Goal: Share content

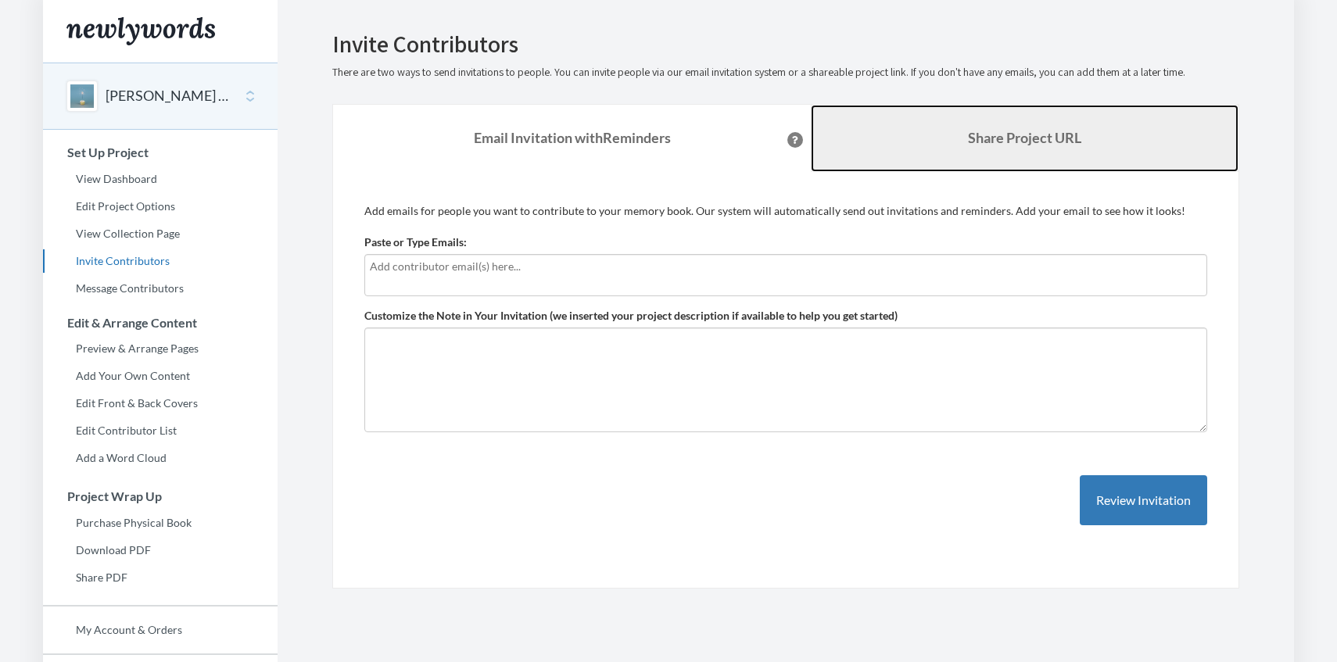
click at [992, 153] on link "Share Project URL" at bounding box center [1025, 138] width 428 height 67
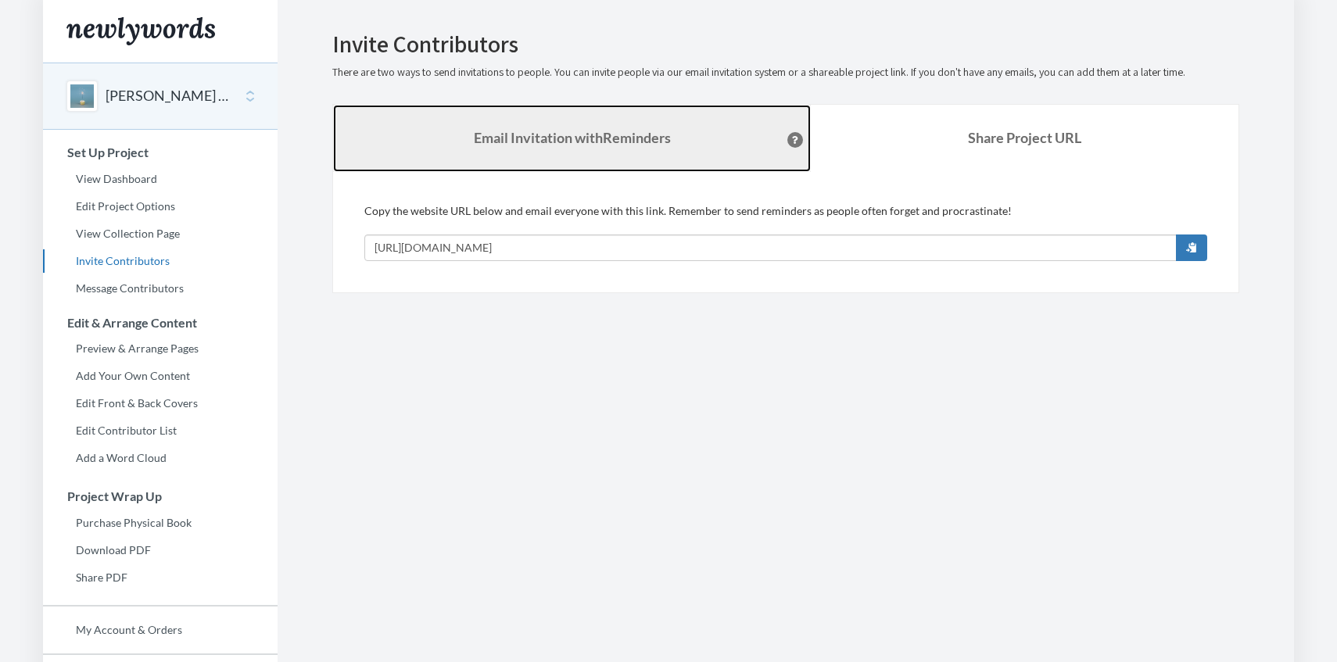
click at [588, 129] on link "Email Invitation with Reminders" at bounding box center [572, 138] width 478 height 67
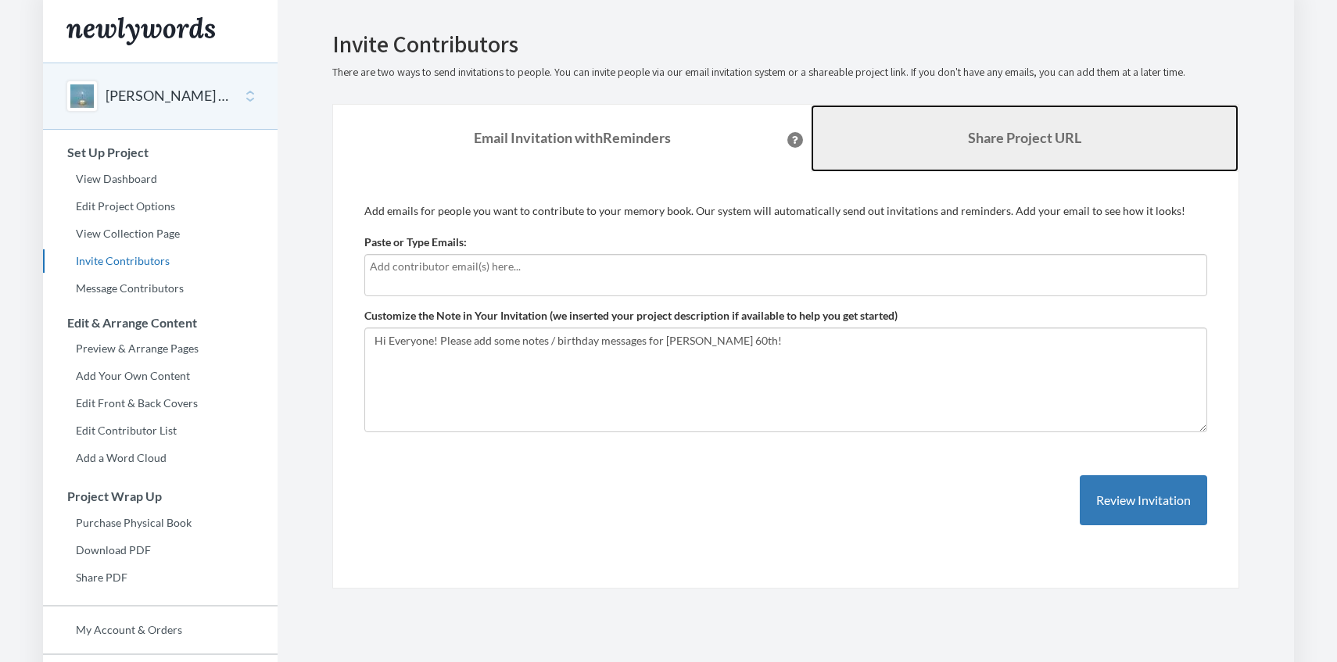
click at [910, 156] on link "Share Project URL" at bounding box center [1025, 138] width 428 height 67
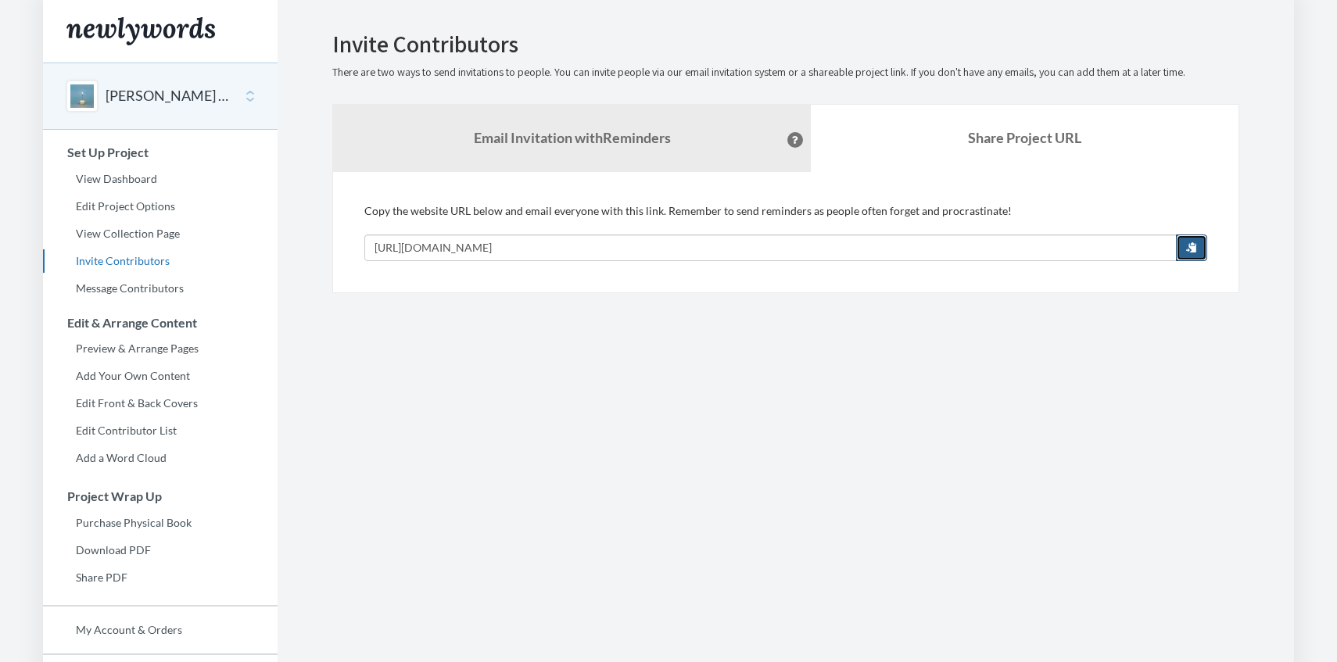
click at [1194, 248] on span "button" at bounding box center [1191, 247] width 11 height 11
